Goal: Task Accomplishment & Management: Manage account settings

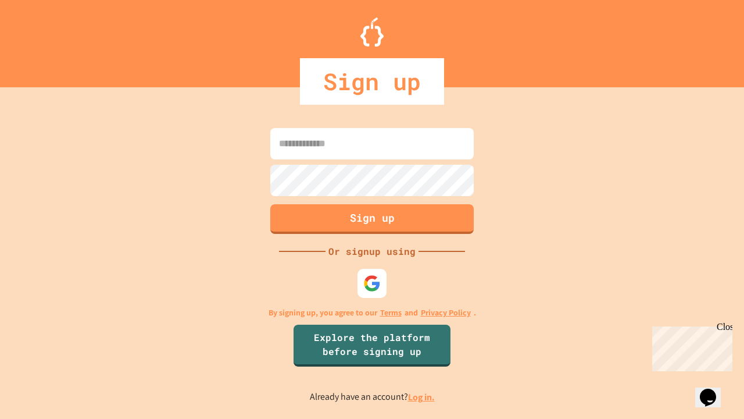
click at [422, 397] on link "Log in." at bounding box center [421, 397] width 27 height 12
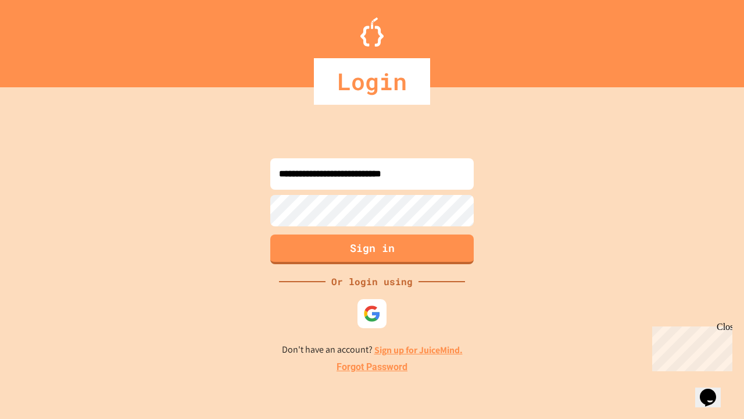
type input "**********"
